Goal: Task Accomplishment & Management: Manage account settings

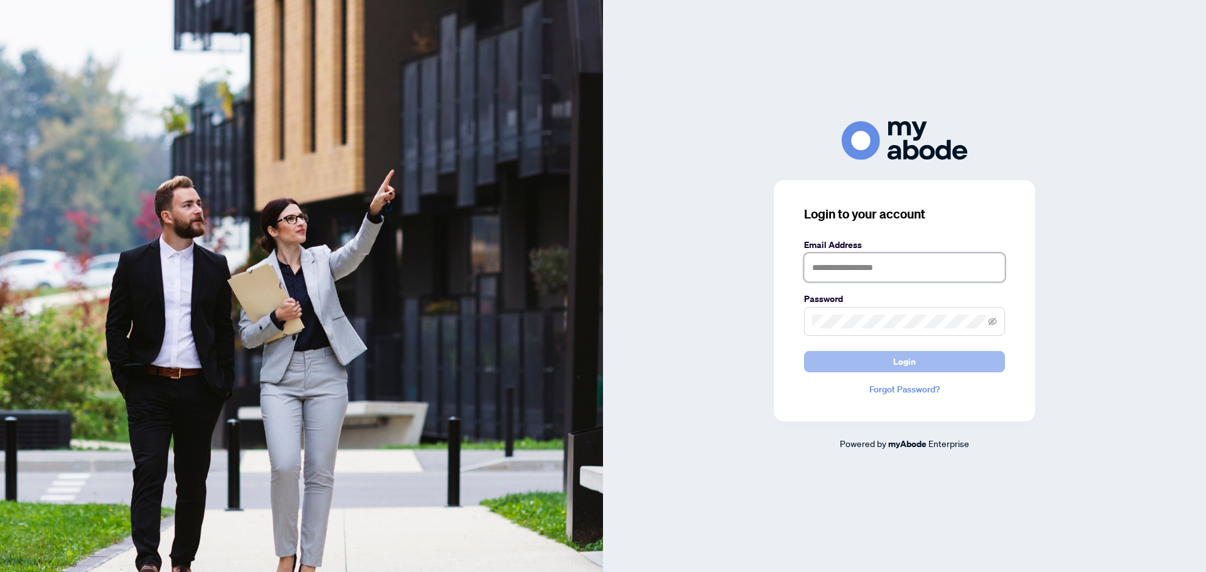
type input "**********"
click at [903, 362] on span "Login" at bounding box center [904, 362] width 23 height 20
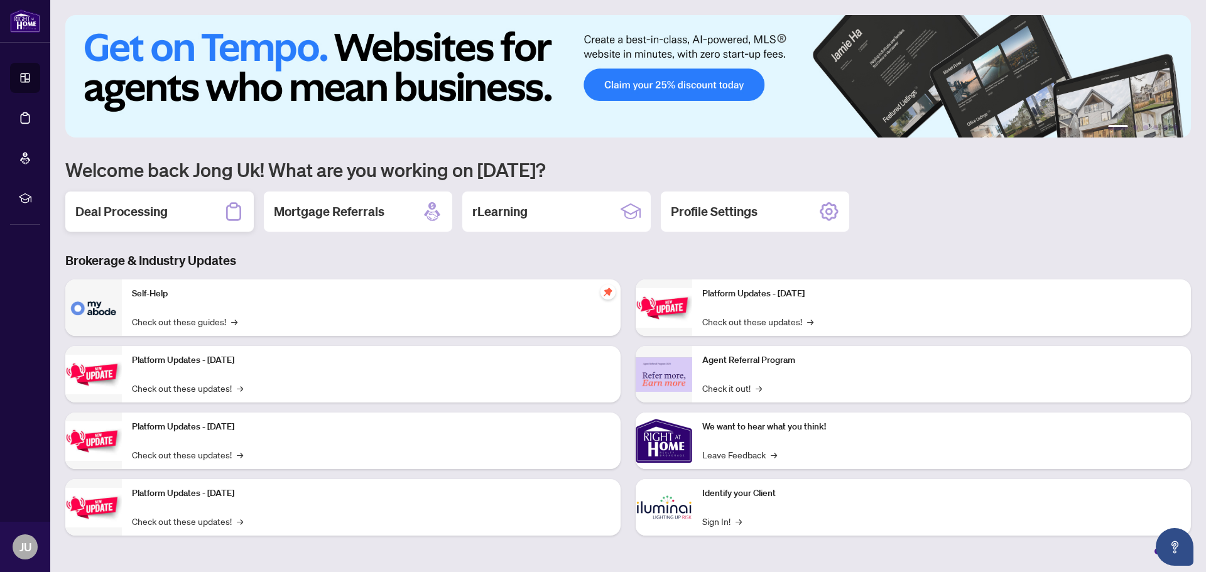
click at [154, 209] on h2 "Deal Processing" at bounding box center [121, 212] width 92 height 18
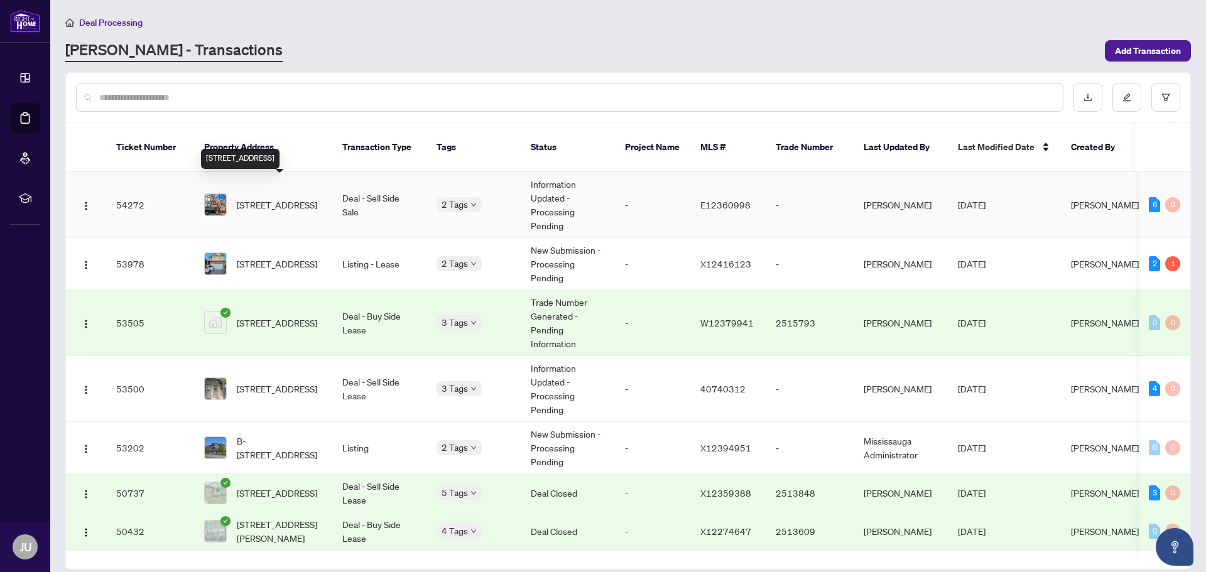
click at [273, 198] on span "[STREET_ADDRESS]" at bounding box center [277, 205] width 80 height 14
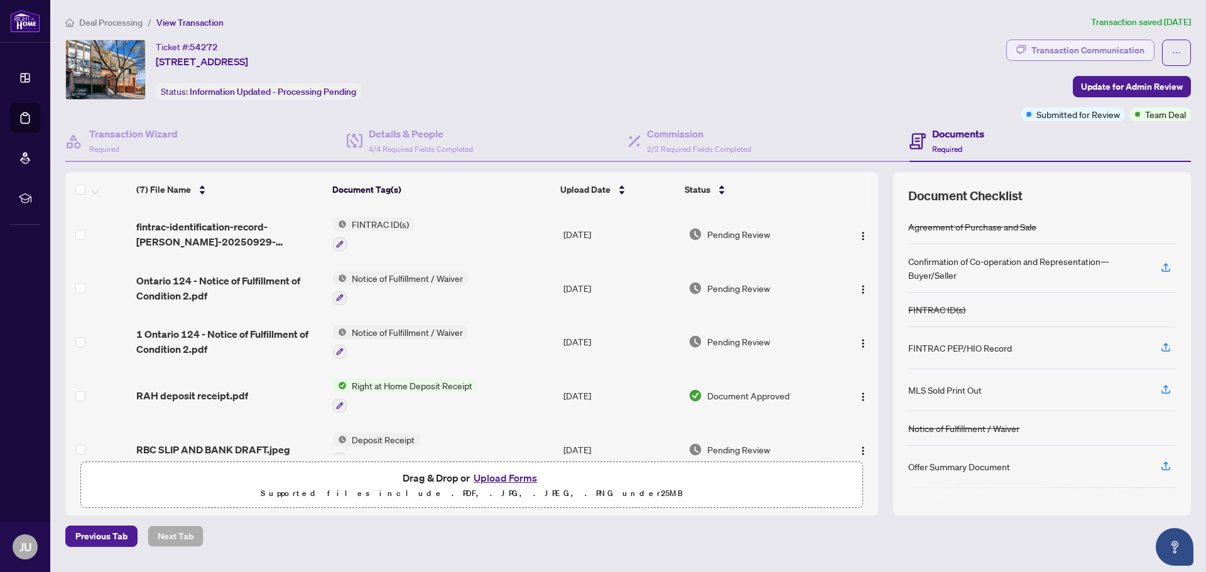
click at [1064, 49] on div "Transaction Communication" at bounding box center [1087, 50] width 113 height 20
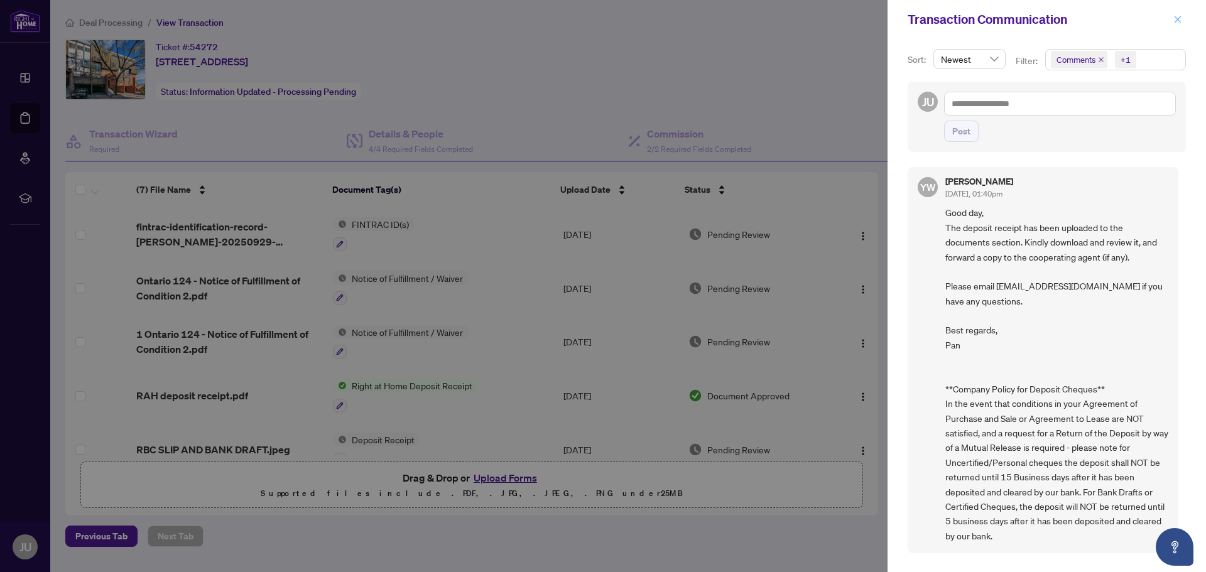
click at [1179, 20] on icon "close" at bounding box center [1177, 19] width 9 height 9
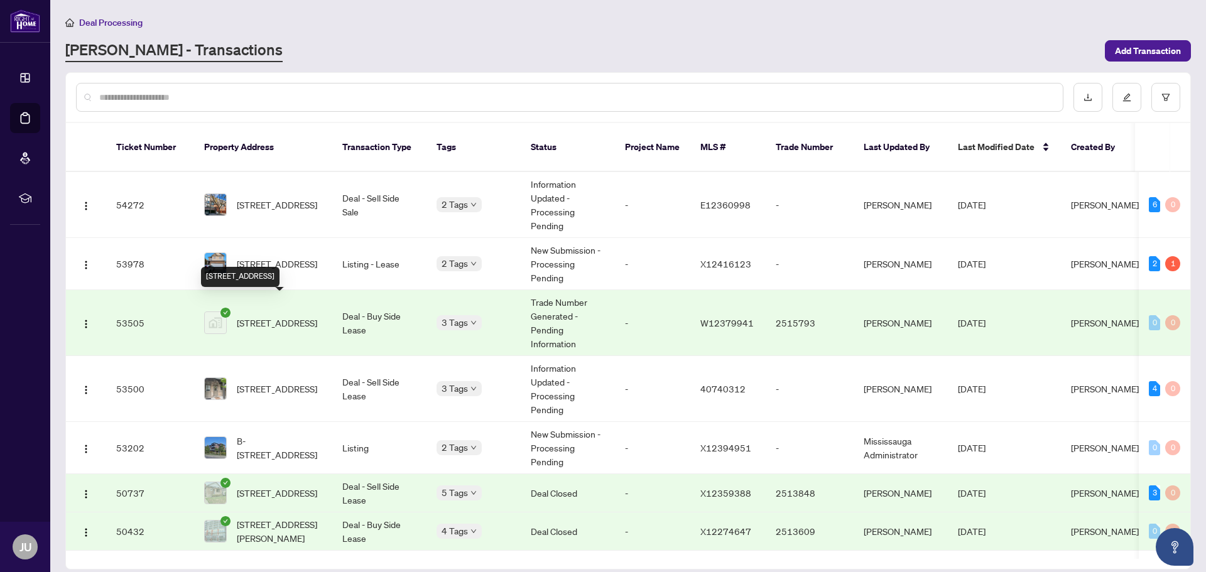
click at [280, 316] on span "[STREET_ADDRESS]" at bounding box center [277, 323] width 80 height 14
click at [278, 382] on span "[STREET_ADDRESS]" at bounding box center [277, 389] width 80 height 14
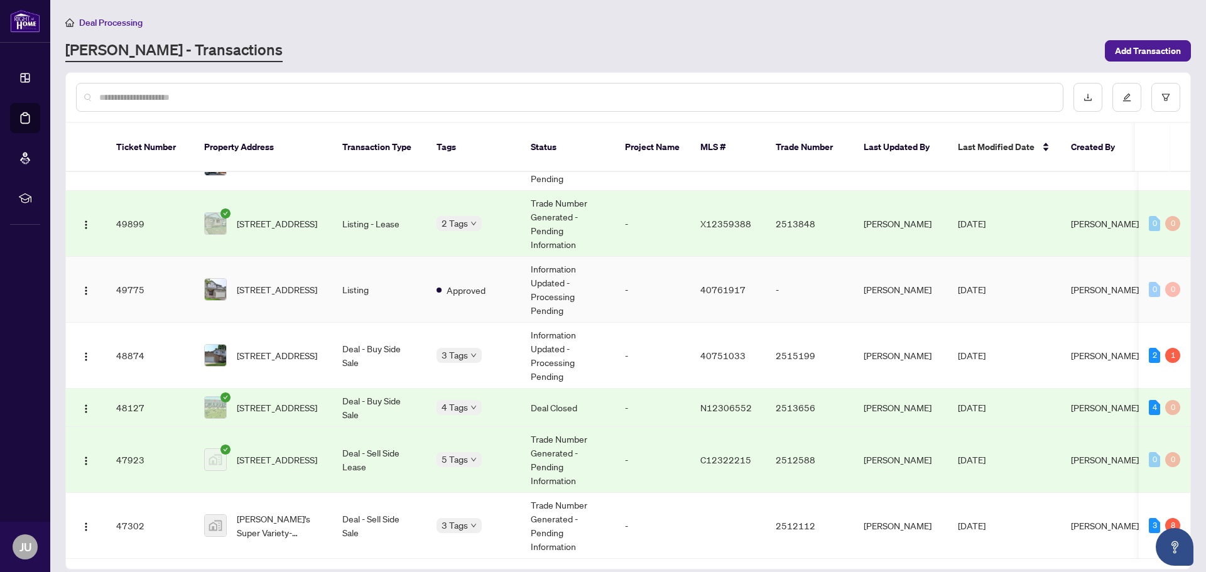
scroll to position [565, 0]
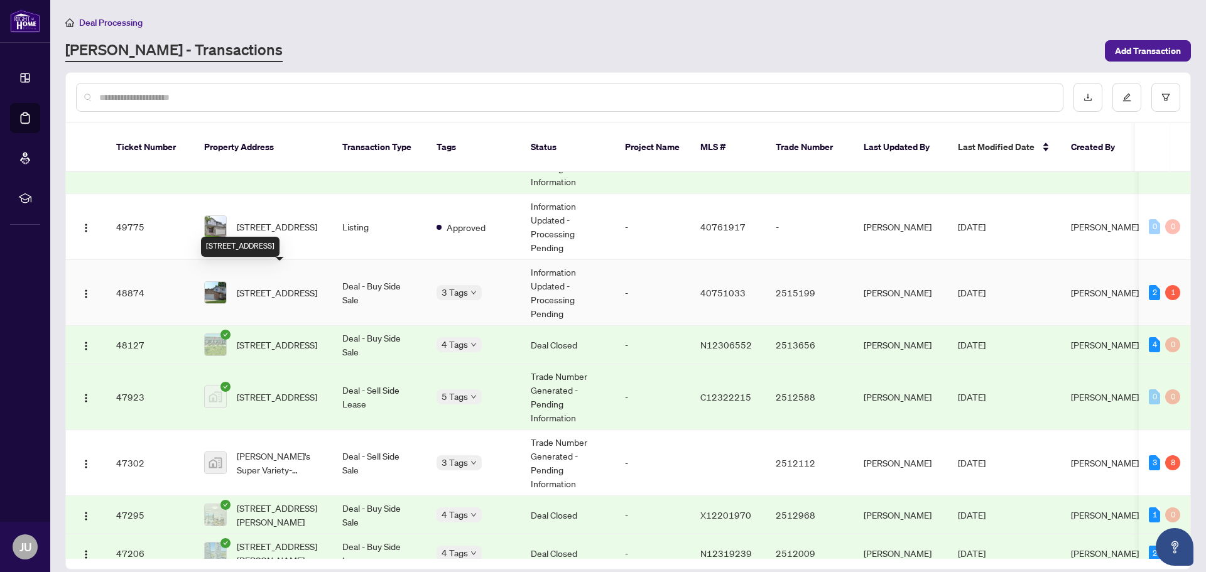
click at [285, 286] on span "[STREET_ADDRESS]" at bounding box center [277, 293] width 80 height 14
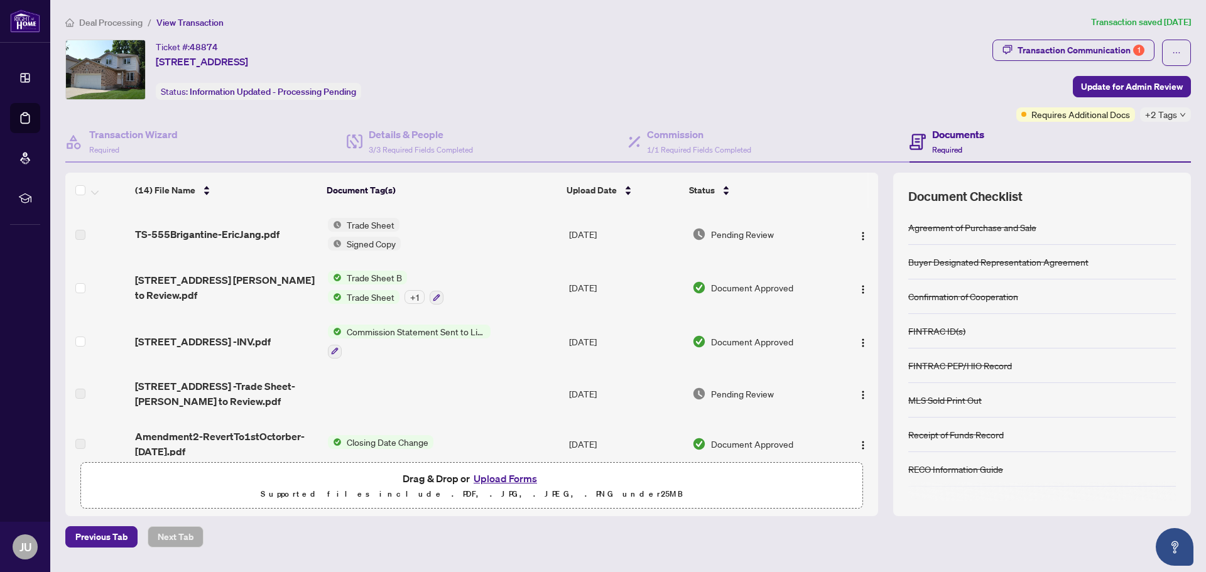
click at [375, 275] on span "Trade Sheet B" at bounding box center [374, 278] width 65 height 14
click at [382, 339] on span "Trade Sheet B" at bounding box center [361, 340] width 65 height 14
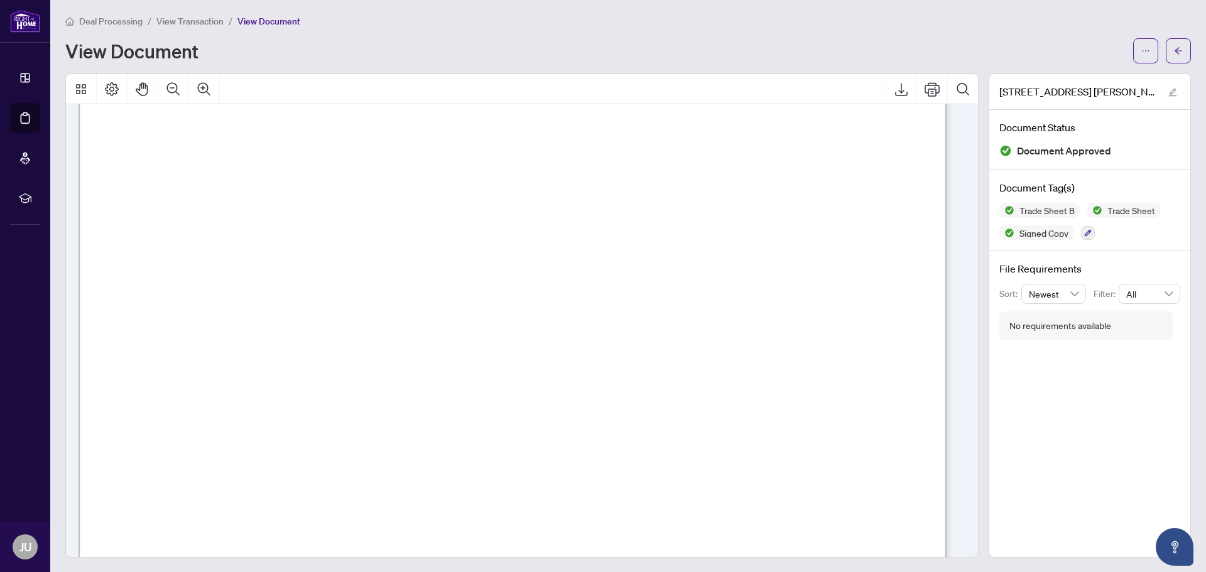
scroll to position [503, 0]
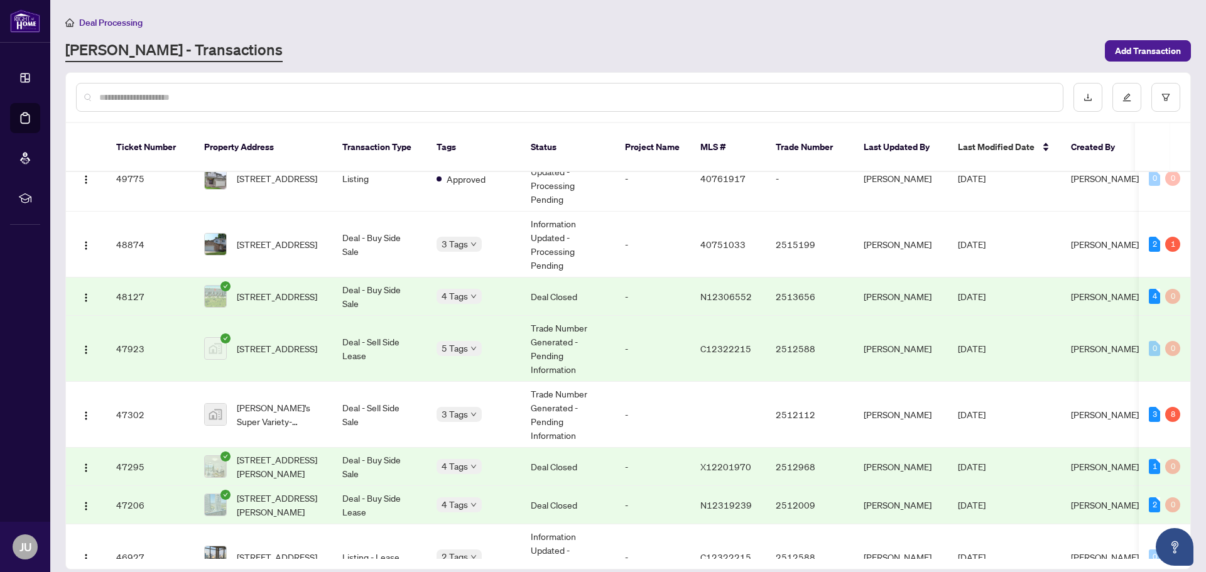
scroll to position [628, 0]
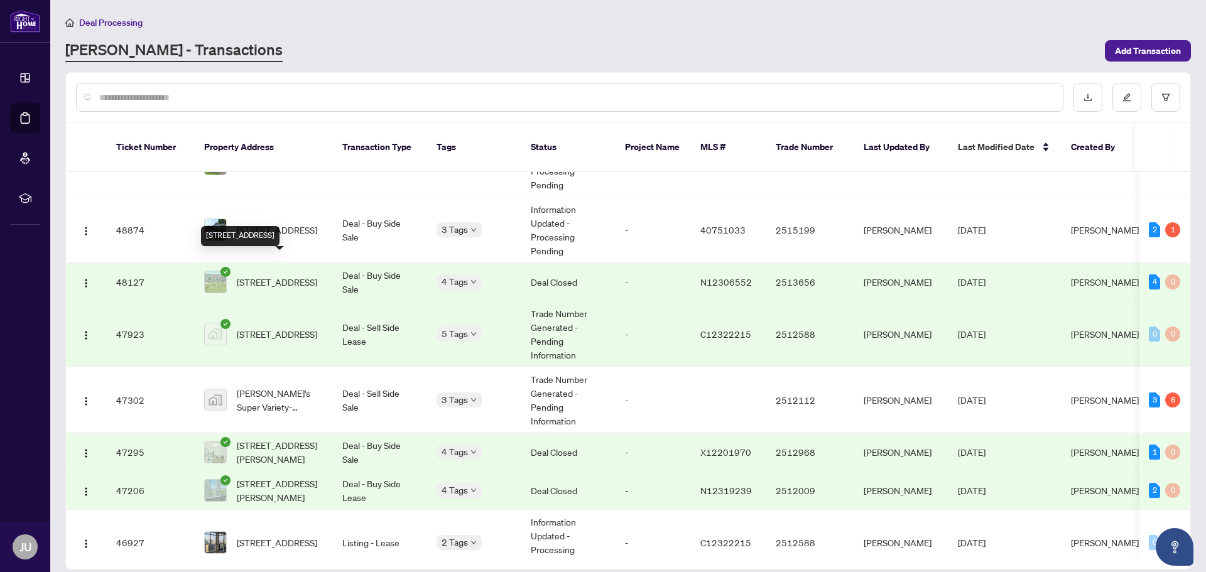
click at [256, 275] on span "[STREET_ADDRESS]" at bounding box center [277, 282] width 80 height 14
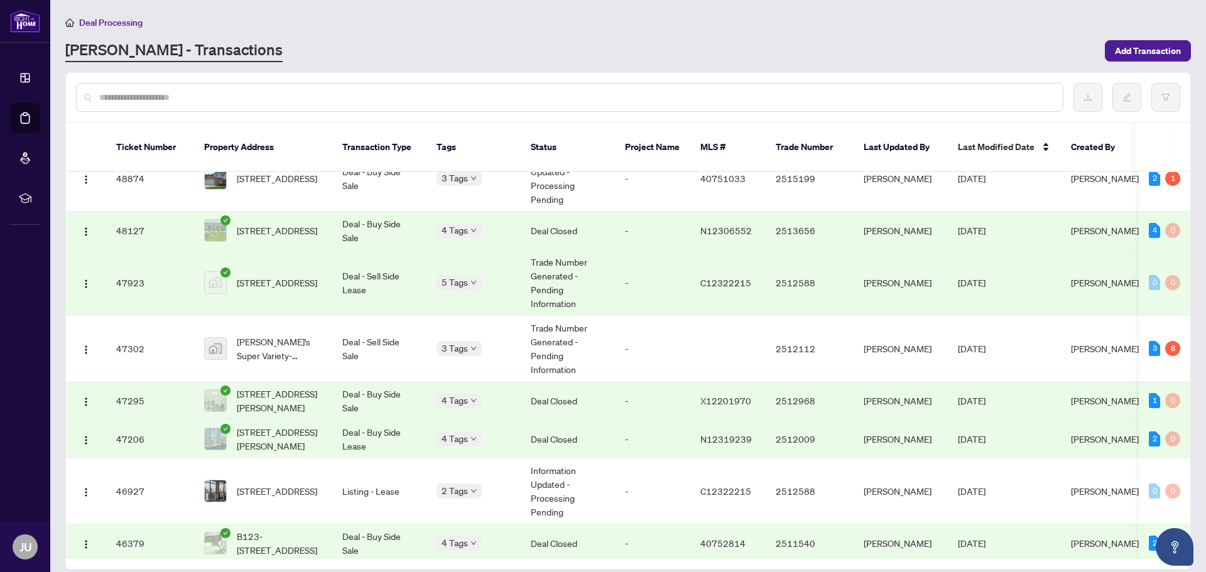
scroll to position [687, 0]
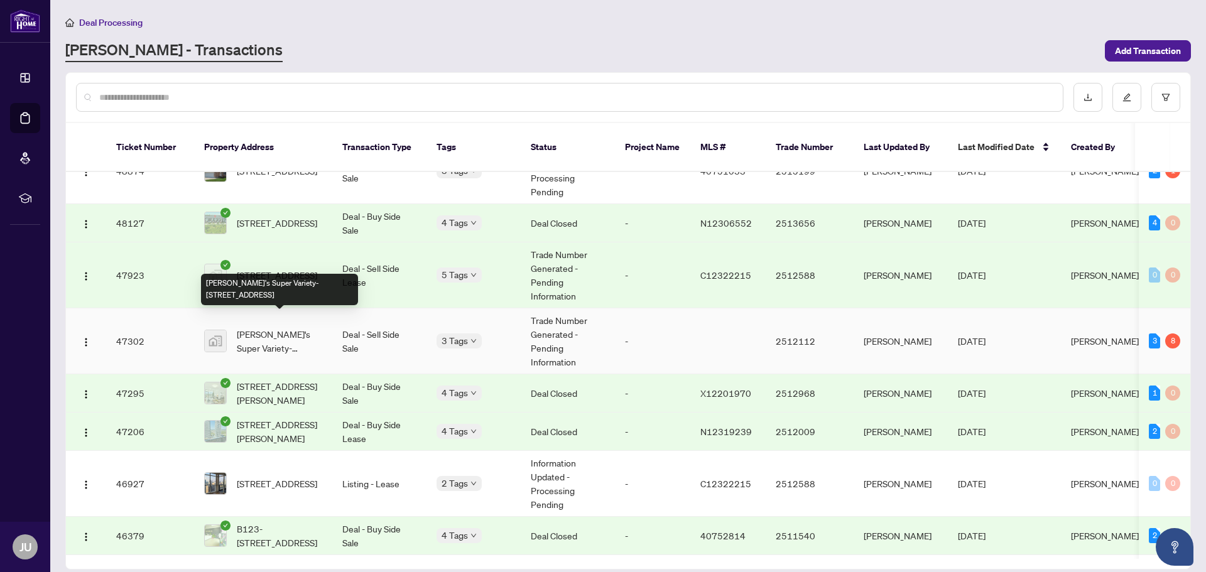
click at [279, 329] on span "[PERSON_NAME]'s Super Variety-[STREET_ADDRESS]" at bounding box center [279, 341] width 85 height 28
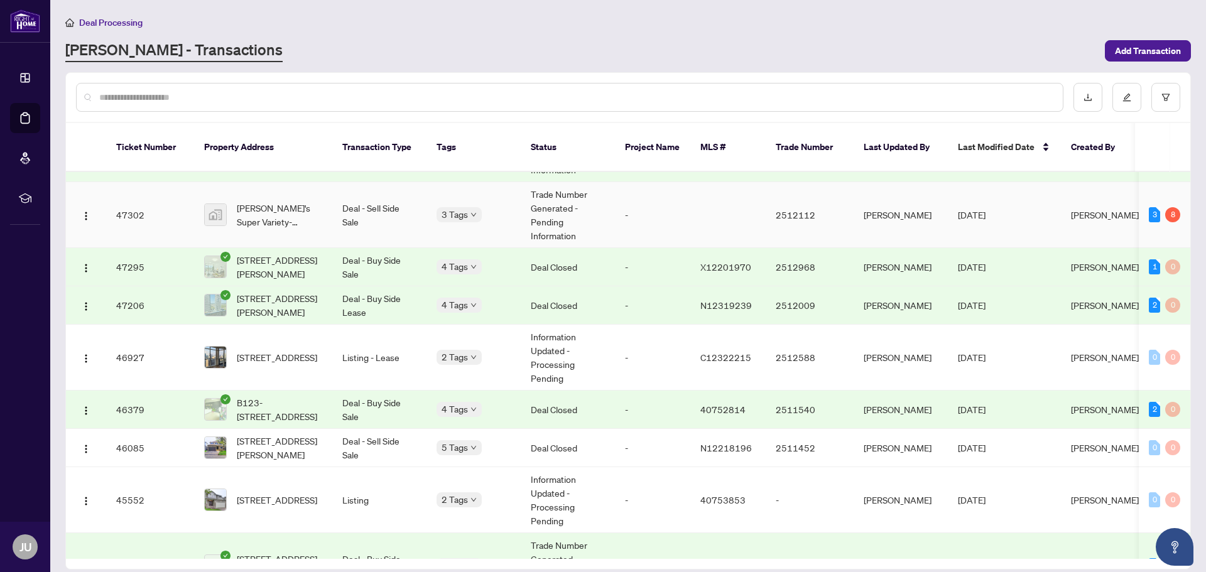
scroll to position [876, 0]
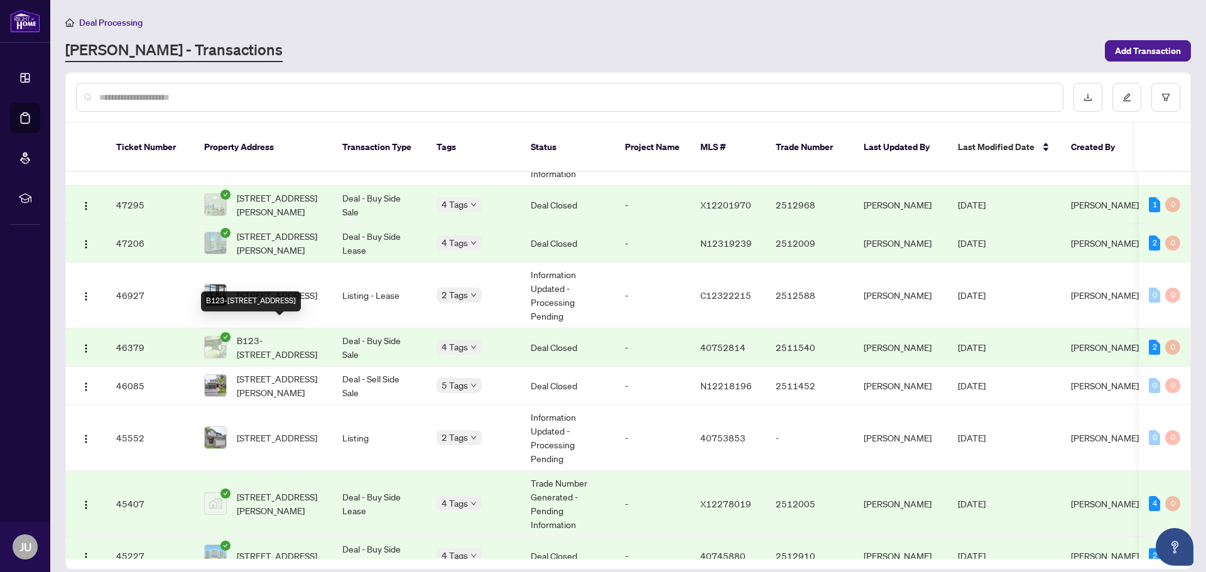
click at [275, 334] on span "B123-[STREET_ADDRESS]" at bounding box center [279, 348] width 85 height 28
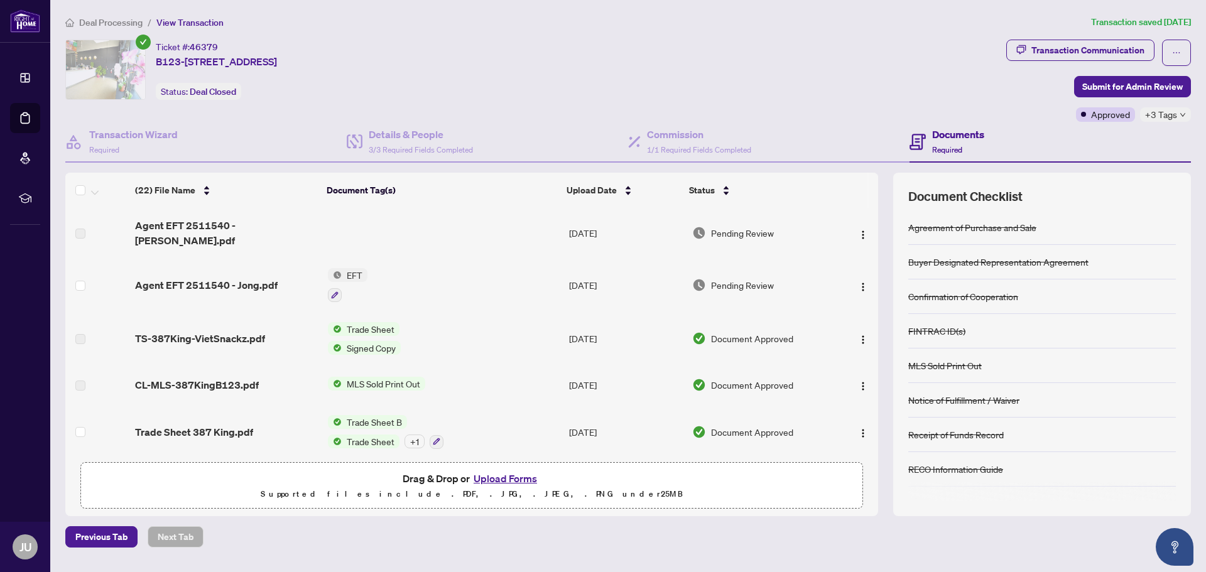
click at [352, 268] on span "EFT" at bounding box center [355, 275] width 26 height 14
click at [330, 326] on span "EFT" at bounding box center [347, 327] width 138 height 14
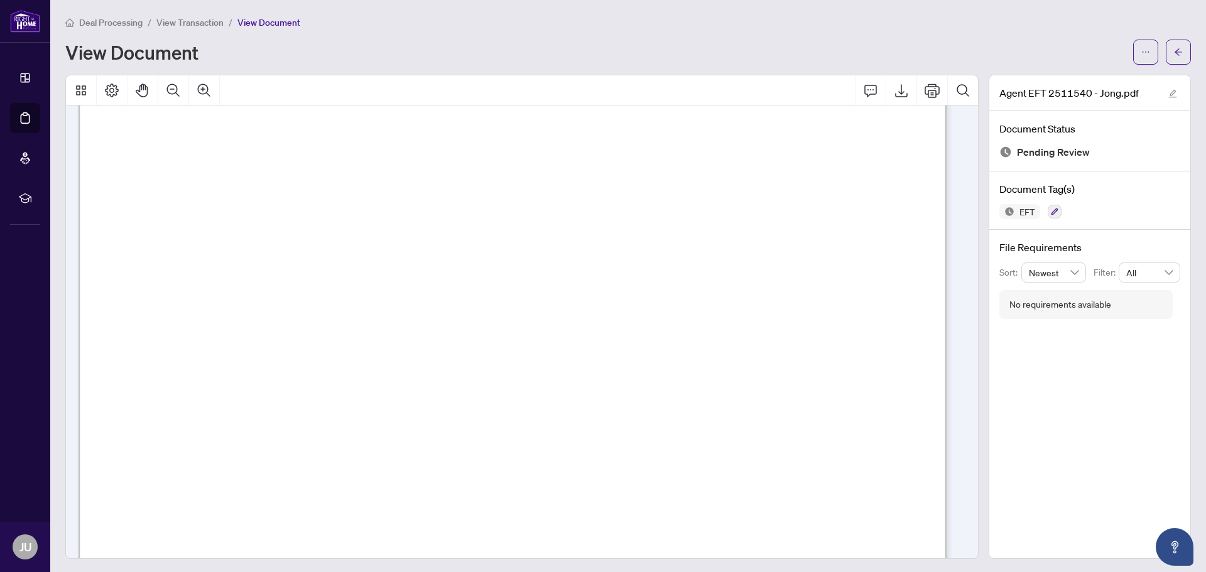
scroll to position [251, 0]
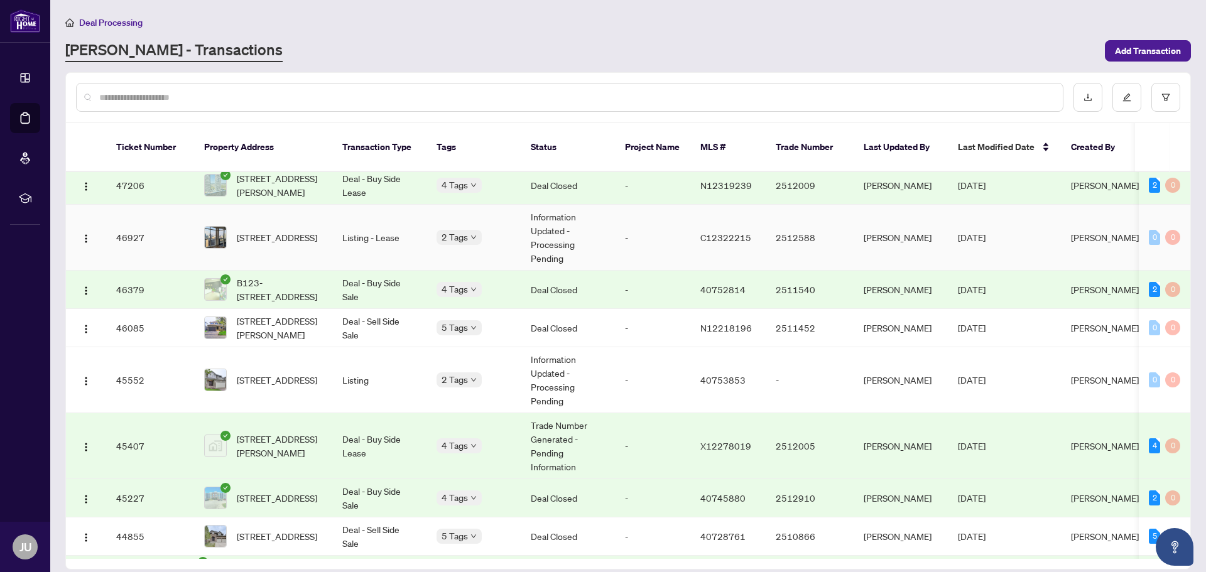
scroll to position [938, 0]
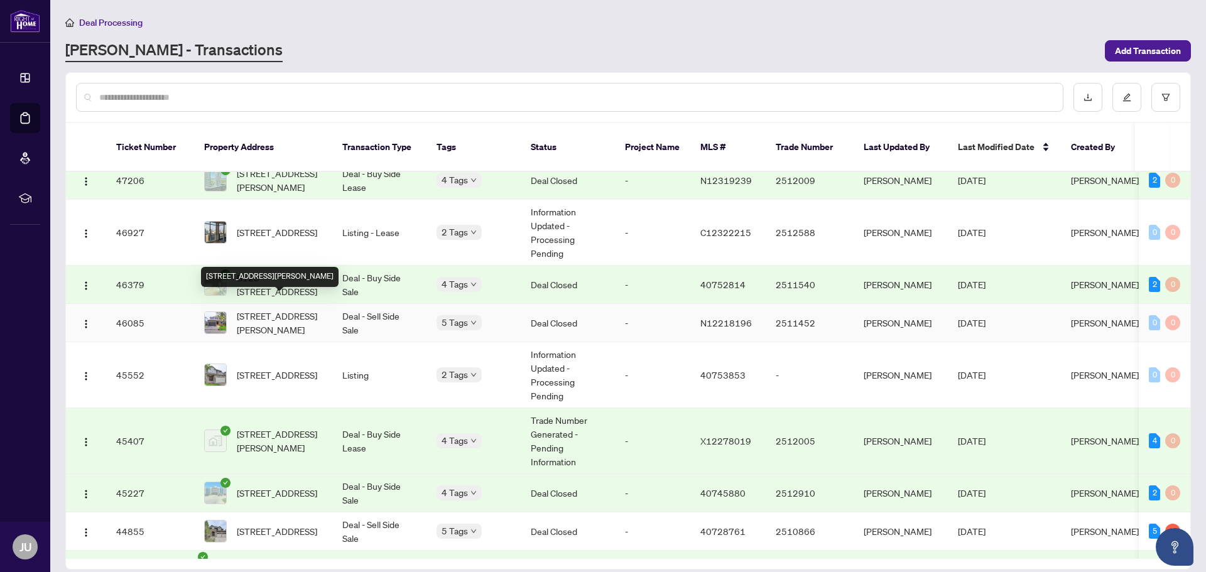
click at [293, 309] on span "[STREET_ADDRESS][PERSON_NAME]" at bounding box center [279, 323] width 85 height 28
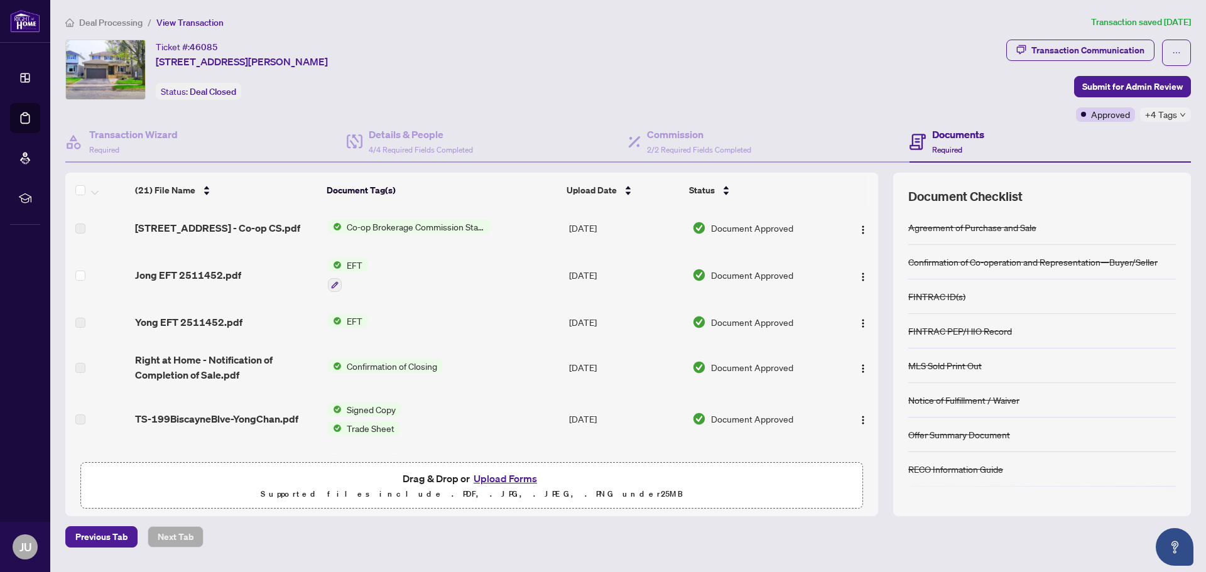
click at [356, 264] on span "EFT" at bounding box center [355, 265] width 26 height 14
click at [323, 326] on span "EFT" at bounding box center [347, 327] width 138 height 14
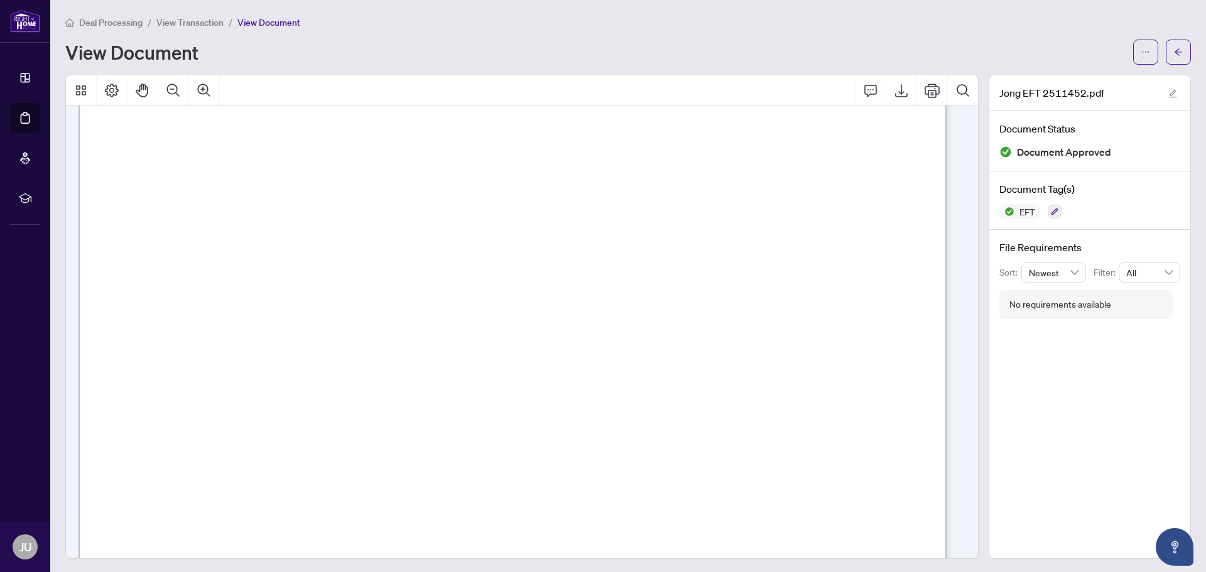
scroll to position [251, 0]
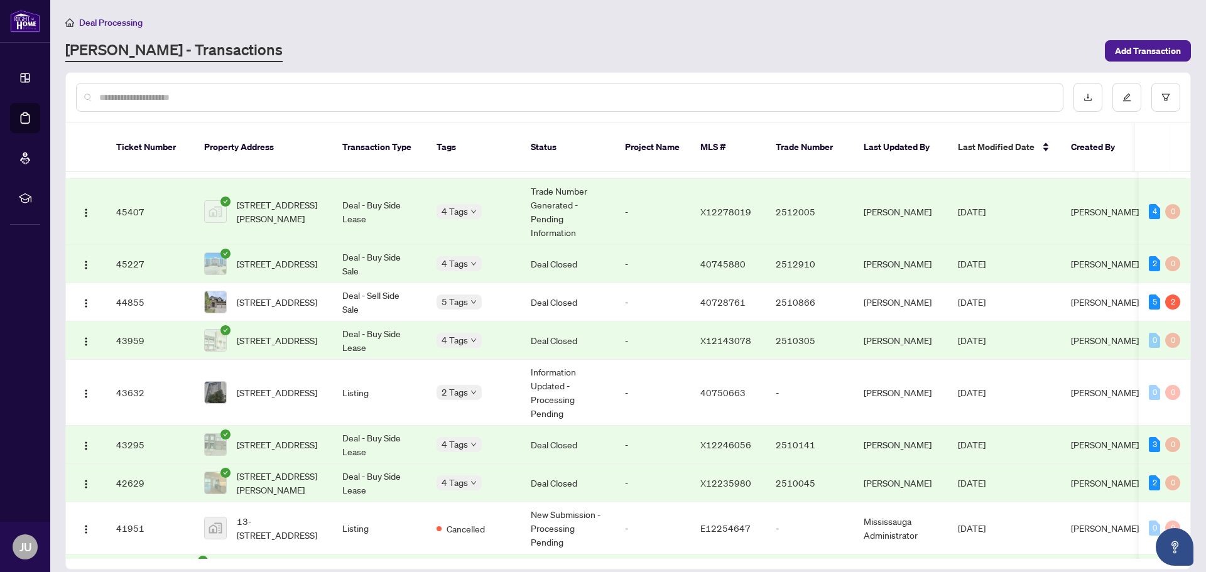
scroll to position [1190, 0]
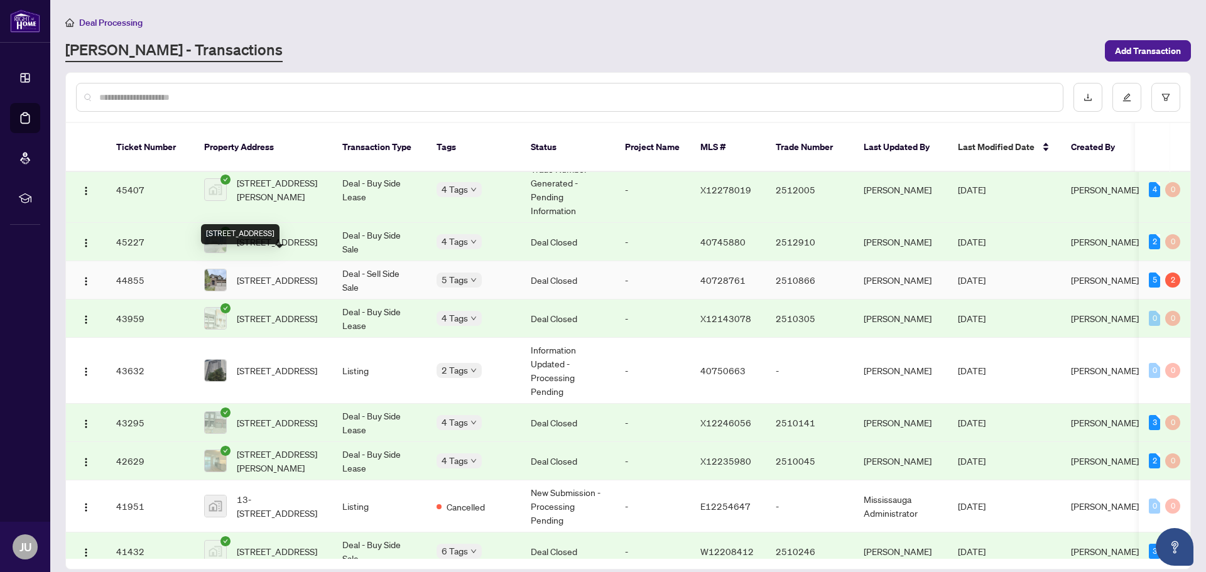
click at [281, 273] on span "[STREET_ADDRESS]" at bounding box center [277, 280] width 80 height 14
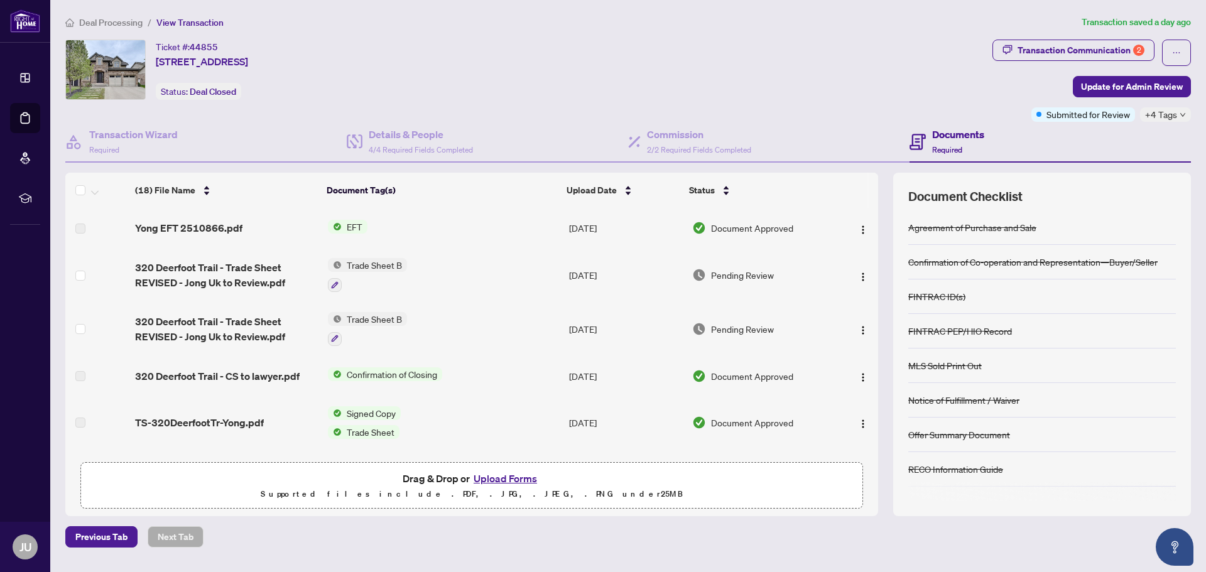
click at [379, 264] on span "Trade Sheet B" at bounding box center [374, 265] width 65 height 14
click at [362, 326] on span "Trade Sheet B" at bounding box center [343, 327] width 65 height 14
click at [347, 225] on span "EFT" at bounding box center [355, 227] width 26 height 14
click at [337, 268] on span "EFT" at bounding box center [347, 269] width 138 height 14
click at [303, 269] on span "EFT" at bounding box center [304, 269] width 26 height 14
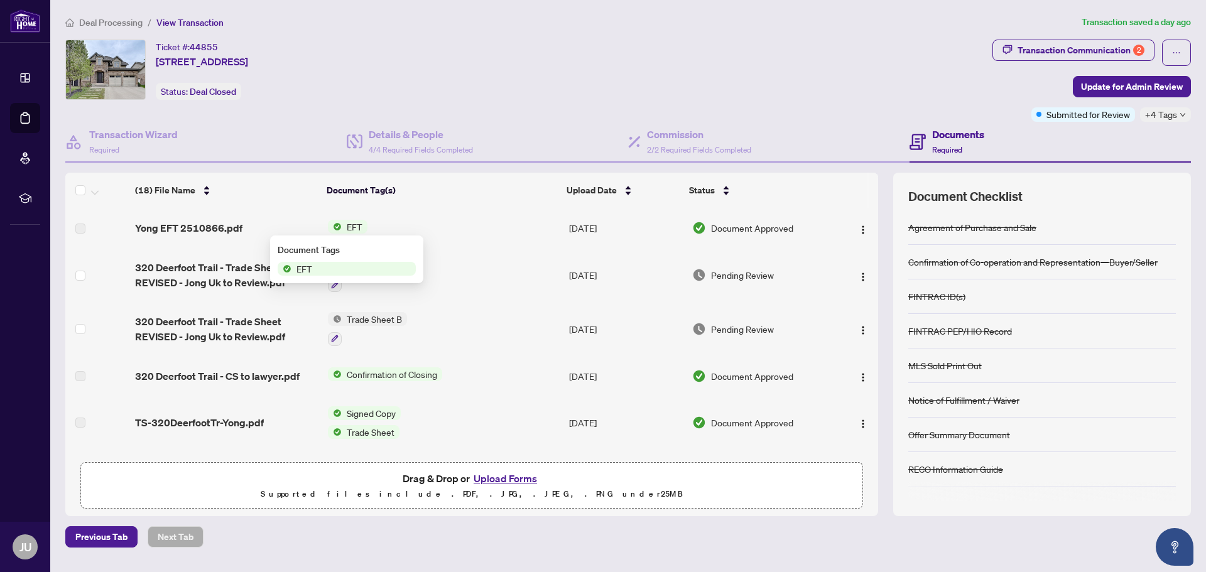
click at [286, 267] on img at bounding box center [285, 269] width 14 height 14
click at [333, 269] on span "EFT" at bounding box center [347, 269] width 138 height 14
click at [367, 269] on span "EFT" at bounding box center [347, 269] width 138 height 14
click at [313, 264] on span "EFT" at bounding box center [304, 269] width 26 height 14
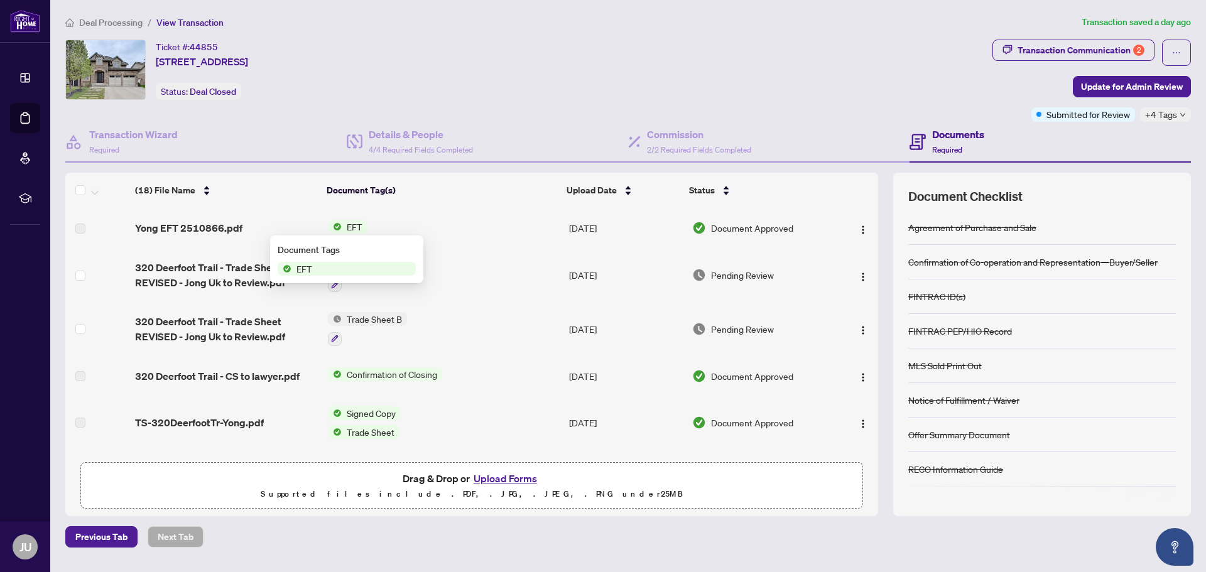
click at [286, 269] on img at bounding box center [285, 269] width 14 height 14
click at [468, 208] on td "EFT" at bounding box center [443, 228] width 241 height 40
click at [1065, 50] on div "Transaction Communication 2" at bounding box center [1081, 50] width 127 height 20
